Goal: Information Seeking & Learning: Learn about a topic

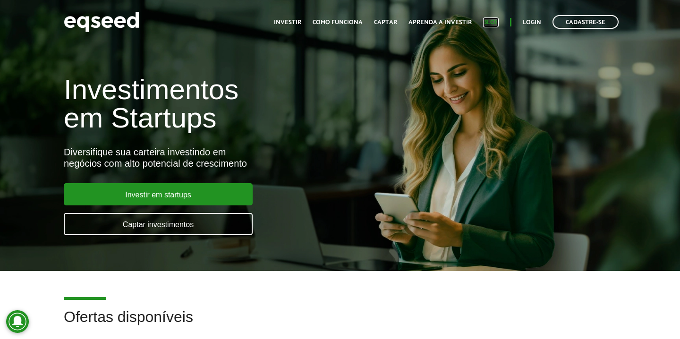
click at [492, 25] on link "Blog" at bounding box center [491, 22] width 16 height 6
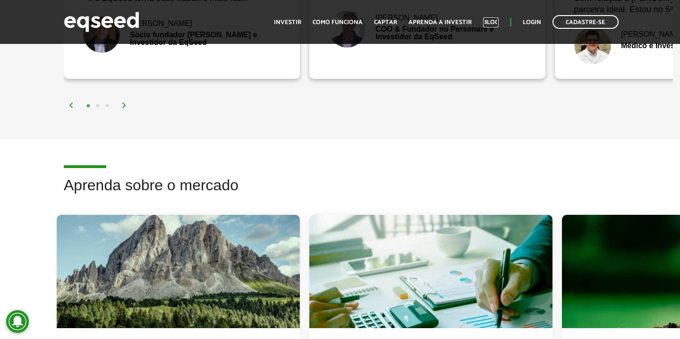
scroll to position [1608, 0]
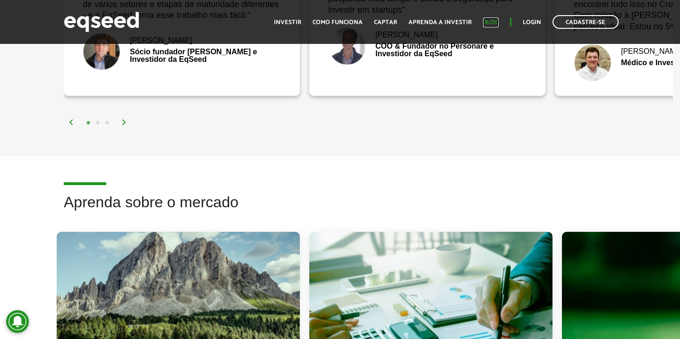
click at [493, 20] on link "Blog" at bounding box center [491, 22] width 16 height 6
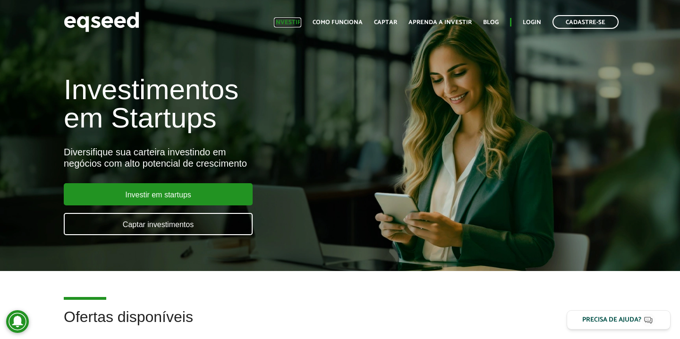
click at [294, 24] on link "Investir" at bounding box center [287, 22] width 27 height 6
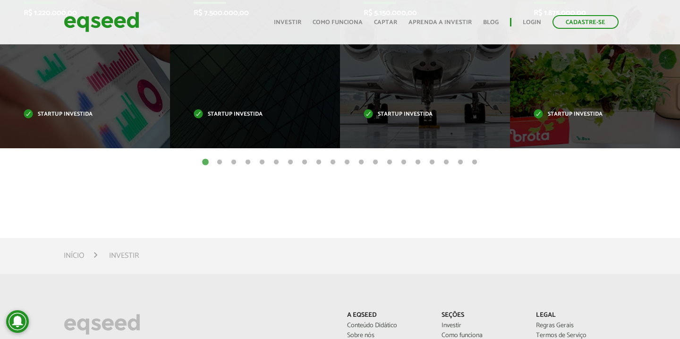
scroll to position [491, 0]
